Goal: Transaction & Acquisition: Purchase product/service

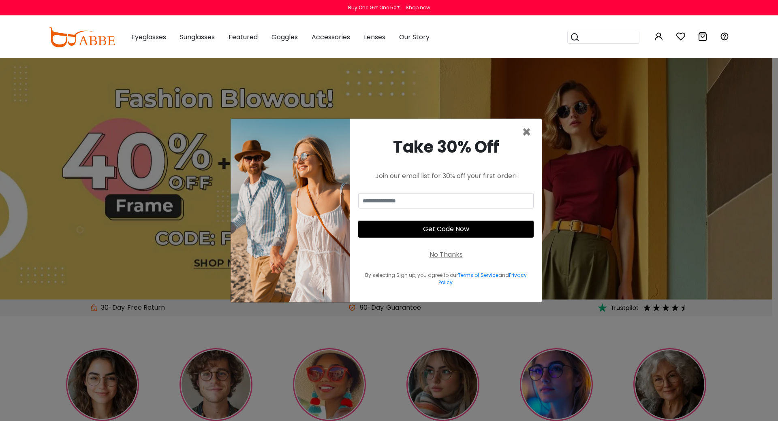
click at [0, 0] on div "Buy One Get One 50% Shop now" at bounding box center [389, 7] width 778 height 15
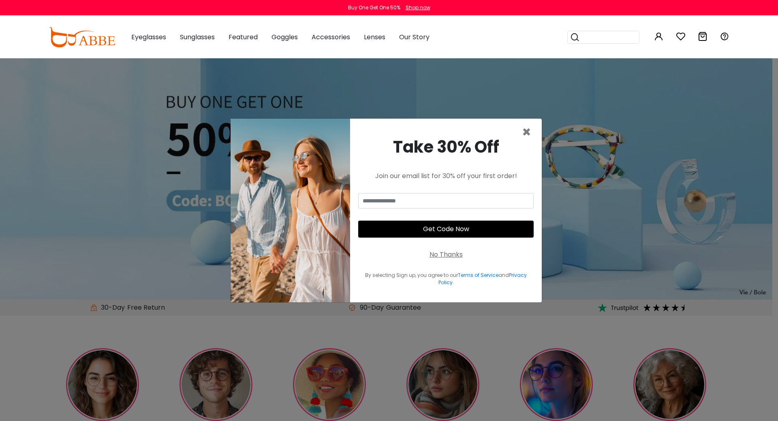
click at [0, 0] on div "Buy One Get One 50% Shop now" at bounding box center [389, 7] width 778 height 15
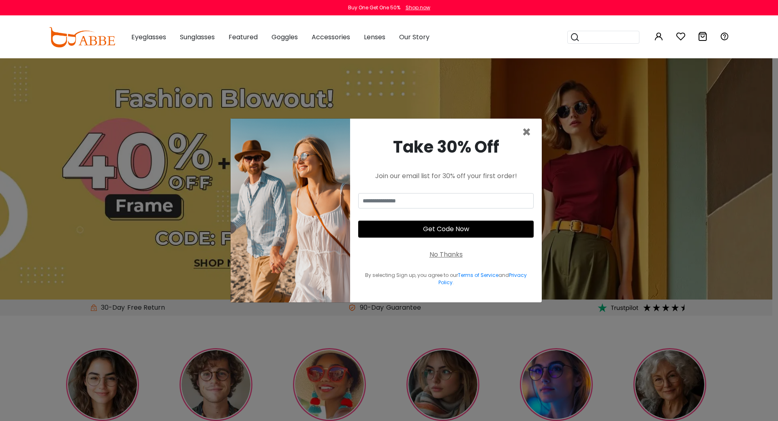
click at [0, 0] on div "Buy One Get One 50% Shop now" at bounding box center [389, 7] width 778 height 15
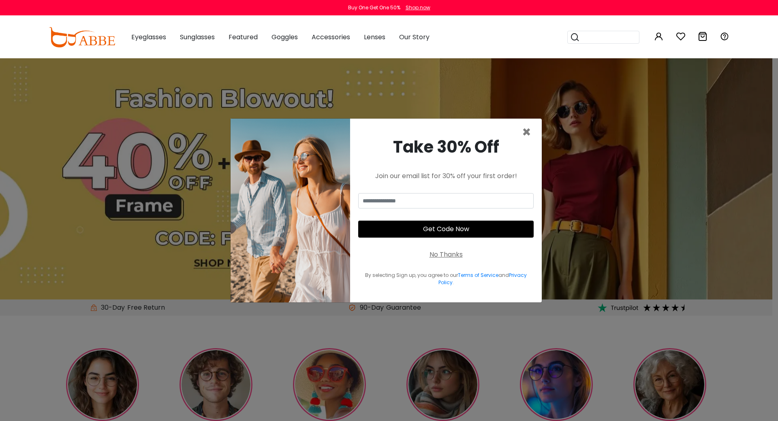
click at [0, 0] on div "Buy One Get One 50% Shop now" at bounding box center [389, 7] width 778 height 15
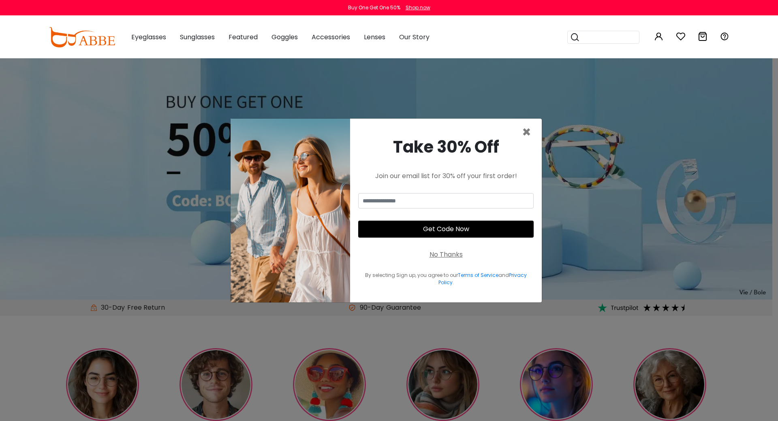
click at [0, 0] on div "Buy One Get One 50% Shop now" at bounding box center [389, 7] width 778 height 15
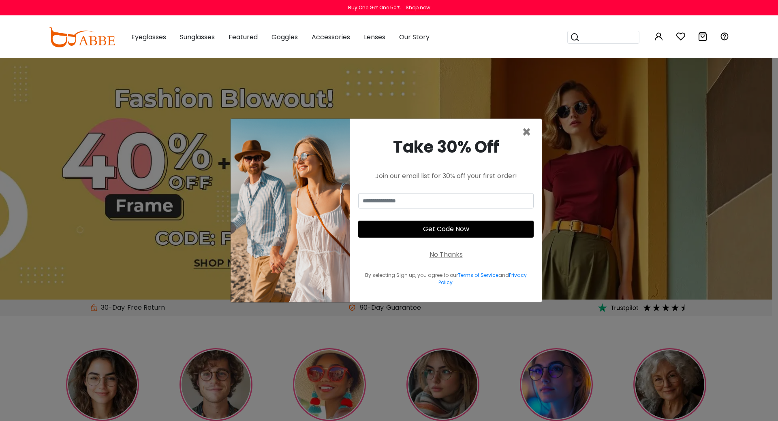
click at [0, 0] on div "Buy One Get One 50% Shop now" at bounding box center [389, 7] width 778 height 15
